Goal: Task Accomplishment & Management: Use online tool/utility

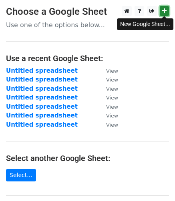
click at [161, 8] on link at bounding box center [164, 11] width 9 height 10
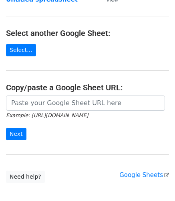
scroll to position [126, 0]
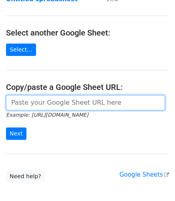
click at [35, 102] on input "url" at bounding box center [85, 102] width 159 height 15
paste input "https://docs.google.com/spreadsheets/d/1r0EDGVBxbW7t5Ytpp9opQWJQYBmwA7FnNBQI0yJ…"
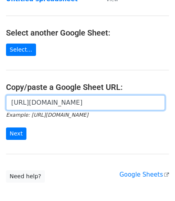
scroll to position [0, 211]
type input "https://docs.google.com/spreadsheets/d/1r0EDGVBxbW7t5Ytpp9opQWJQYBmwA7FnNBQI0yJ…"
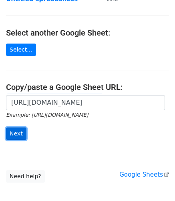
scroll to position [0, 0]
click at [18, 130] on input "Next" at bounding box center [16, 134] width 20 height 12
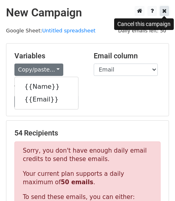
click at [165, 12] on icon at bounding box center [164, 11] width 4 height 6
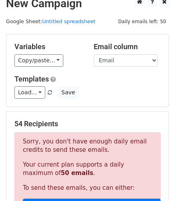
scroll to position [9, 0]
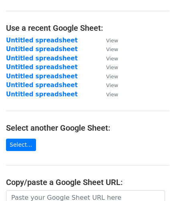
scroll to position [80, 0]
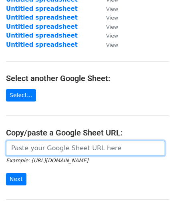
click at [39, 145] on input "url" at bounding box center [85, 148] width 159 height 15
paste input "[URL][DOMAIN_NAME]"
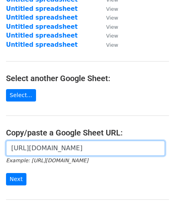
scroll to position [0, 211]
type input "[URL][DOMAIN_NAME]"
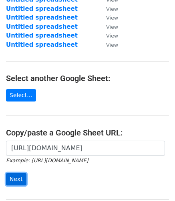
click at [14, 177] on input "Next" at bounding box center [16, 179] width 20 height 12
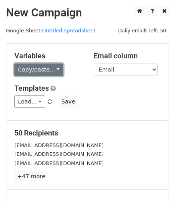
click at [34, 70] on link "Copy/paste..." at bounding box center [38, 70] width 49 height 12
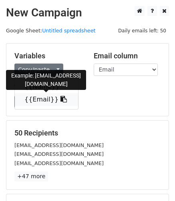
click at [40, 101] on link "{{Email}}" at bounding box center [46, 99] width 63 height 13
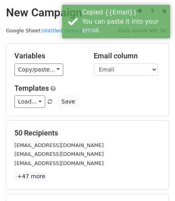
click at [95, 91] on h5 "Templates" at bounding box center [87, 88] width 146 height 9
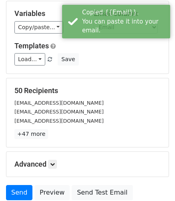
scroll to position [80, 0]
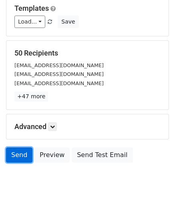
click at [16, 157] on link "Send" at bounding box center [19, 155] width 26 height 15
